Goal: Submit feedback/report problem

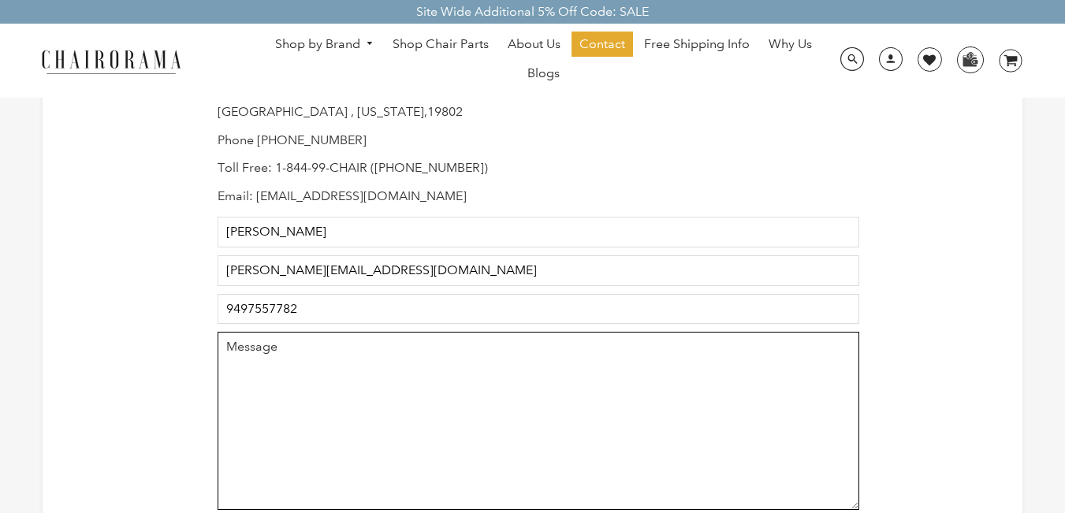
click at [443, 398] on textarea "Message" at bounding box center [539, 421] width 642 height 178
paste textarea ""Chairorama, Leads for Chairorama are being missed on [PHONE_NUMBER] - especial…"
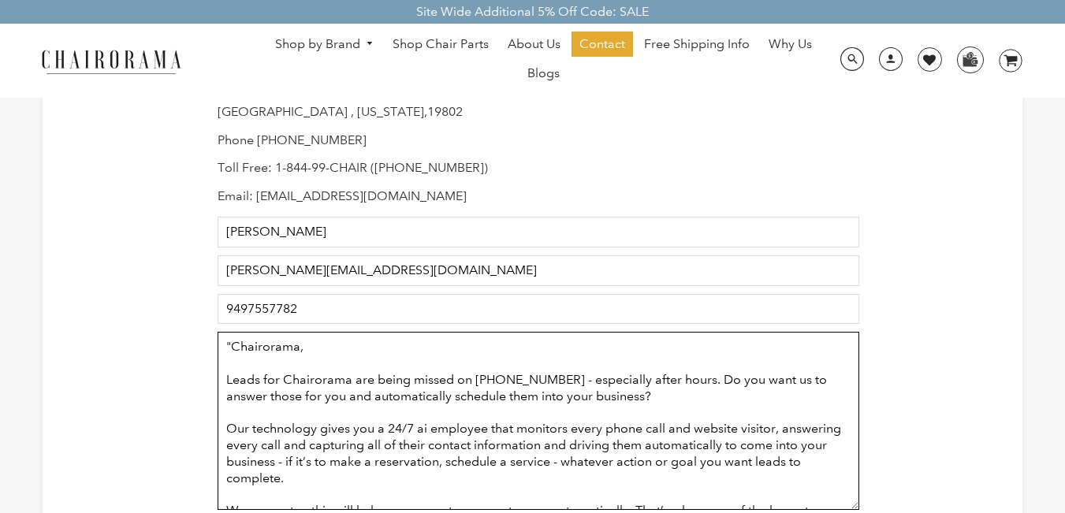
click at [231, 359] on textarea ""Chairorama, Leads for Chairorama are being missed on [PHONE_NUMBER] - especial…" at bounding box center [539, 421] width 642 height 178
click at [226, 345] on textarea ""Chairorama, Leads for Chairorama are being missed on [PHONE_NUMBER] - especial…" at bounding box center [539, 421] width 642 height 178
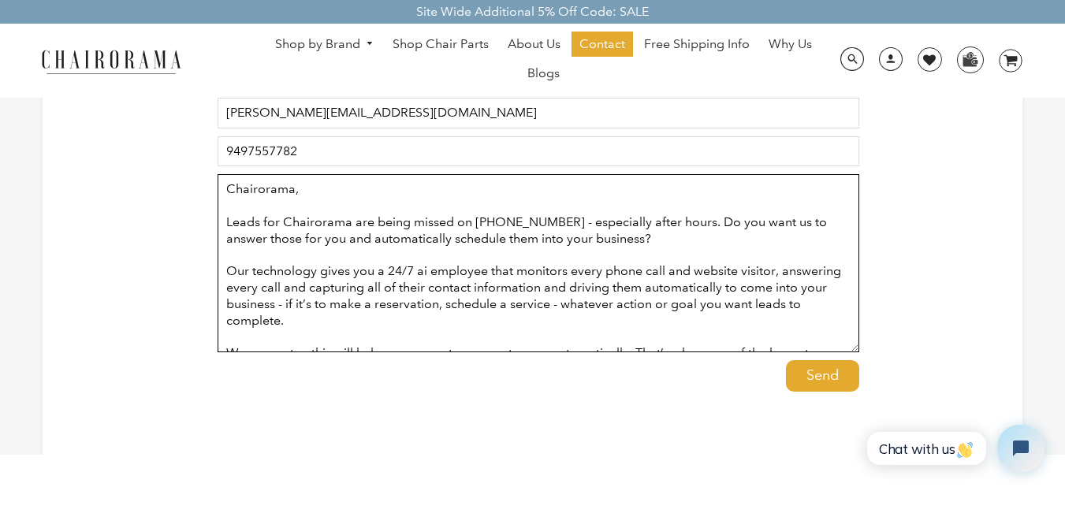
type textarea "Chairorama, Leads for Chairorama are being missed on [PHONE_NUMBER] - especiall…"
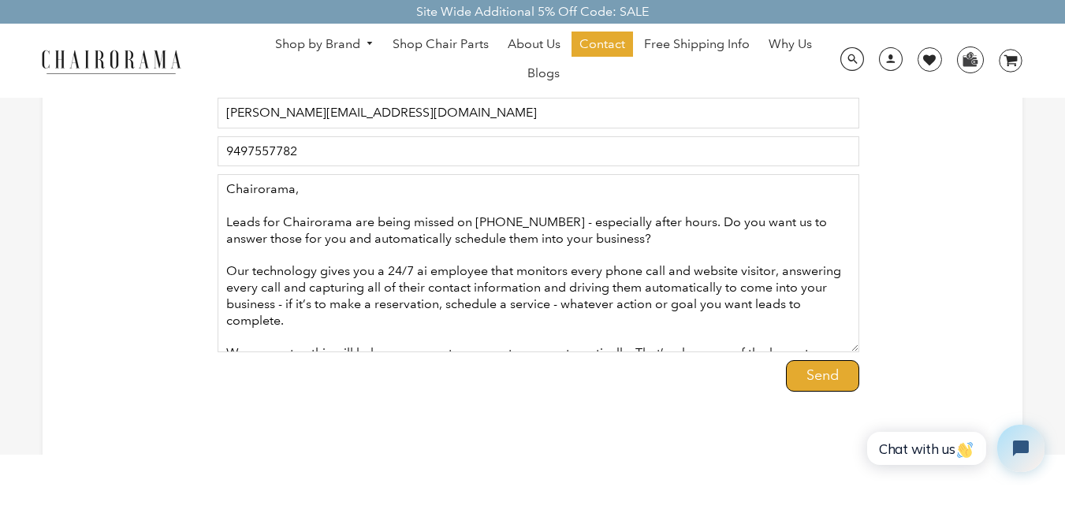
click at [801, 375] on input "Send" at bounding box center [822, 376] width 73 height 32
